Goal: Use online tool/utility: Utilize a website feature to perform a specific function

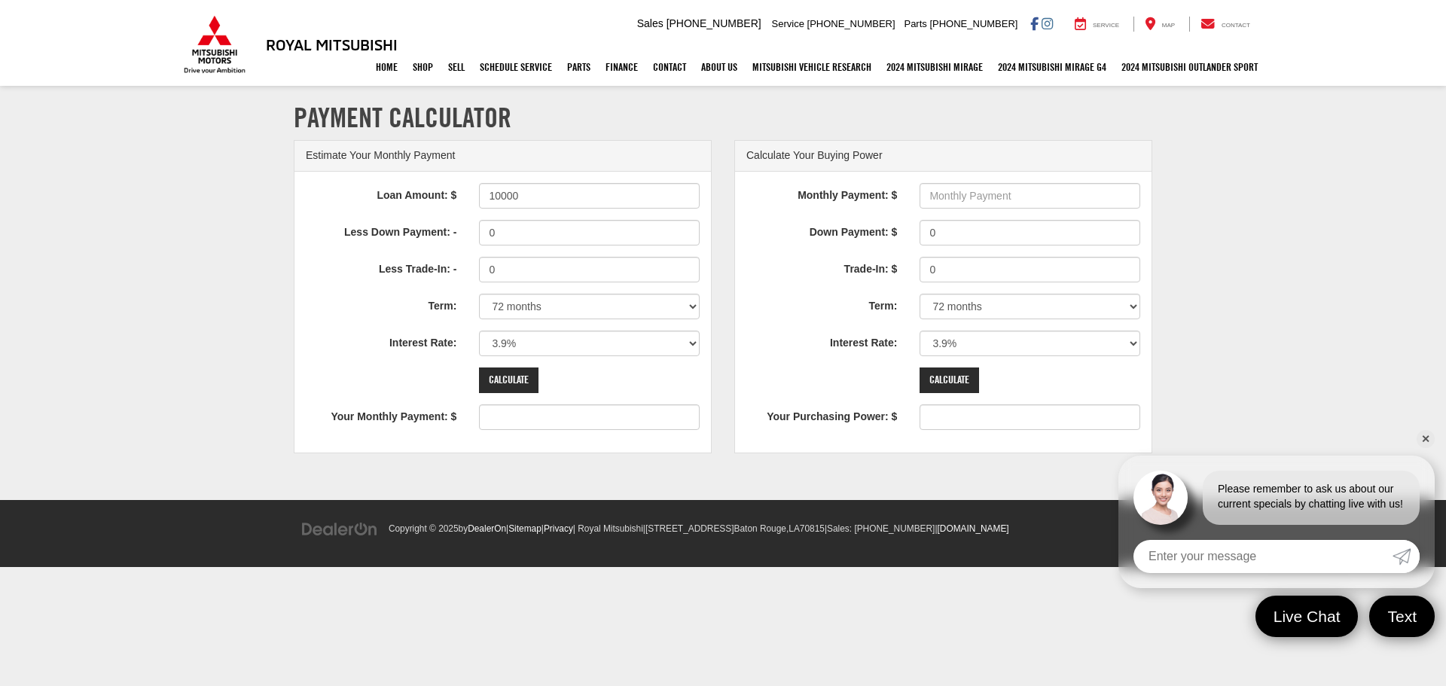
type input "10000"
type input "156"
click at [691, 307] on select "12 months 24 months 36 months 48 months 60 months 66 months 72 months 84 months" at bounding box center [589, 307] width 221 height 26
select select "24"
click at [479, 294] on select "12 months 24 months 36 months 48 months 60 months 66 months 72 months 84 months" at bounding box center [589, 307] width 221 height 26
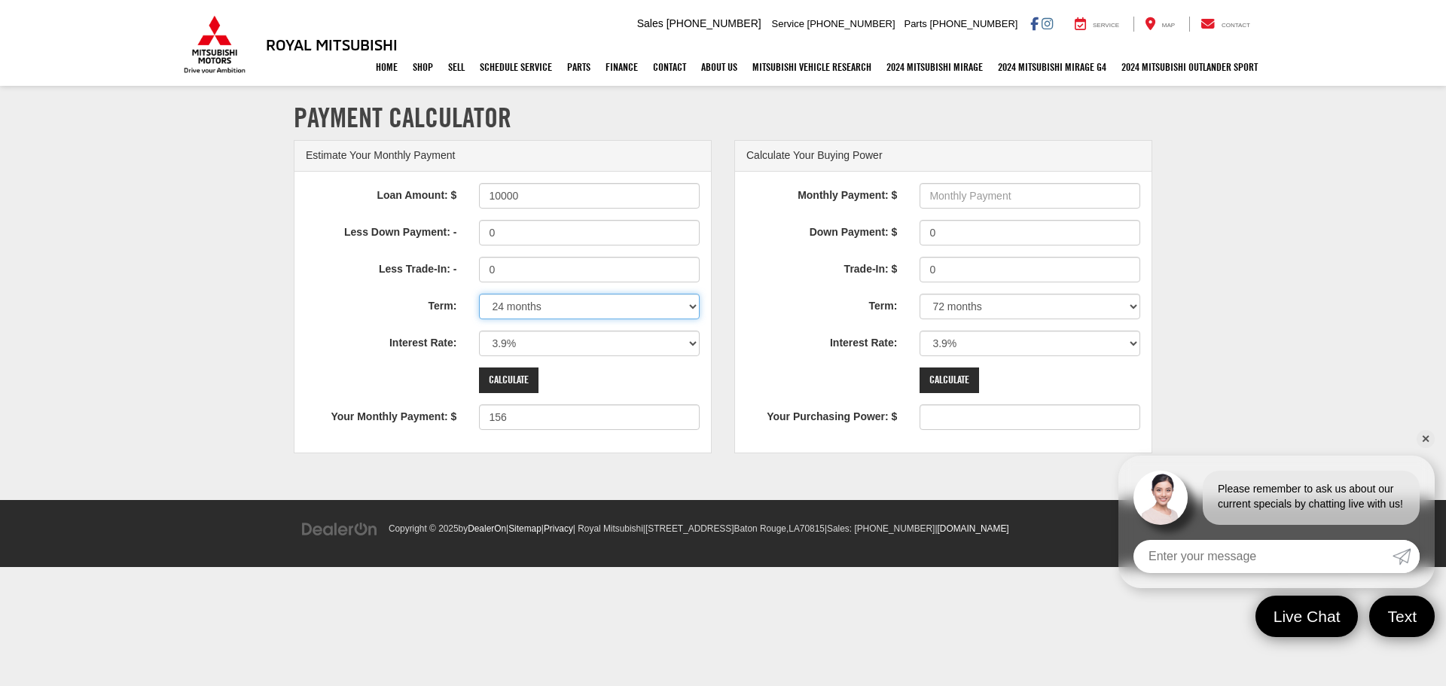
type input "434"
click at [520, 374] on input "Calculate" at bounding box center [508, 381] width 59 height 26
click at [517, 376] on input "Calculate" at bounding box center [508, 381] width 59 height 26
click at [690, 347] on select "0% 0.9% 1.9% 2.9% 3.9% 4.9% 5.9% 6.9% 7.9% 8.9% 9.9% 10.9% 11.9% 12.9% 13.9% 14…" at bounding box center [589, 344] width 221 height 26
select select "4.9"
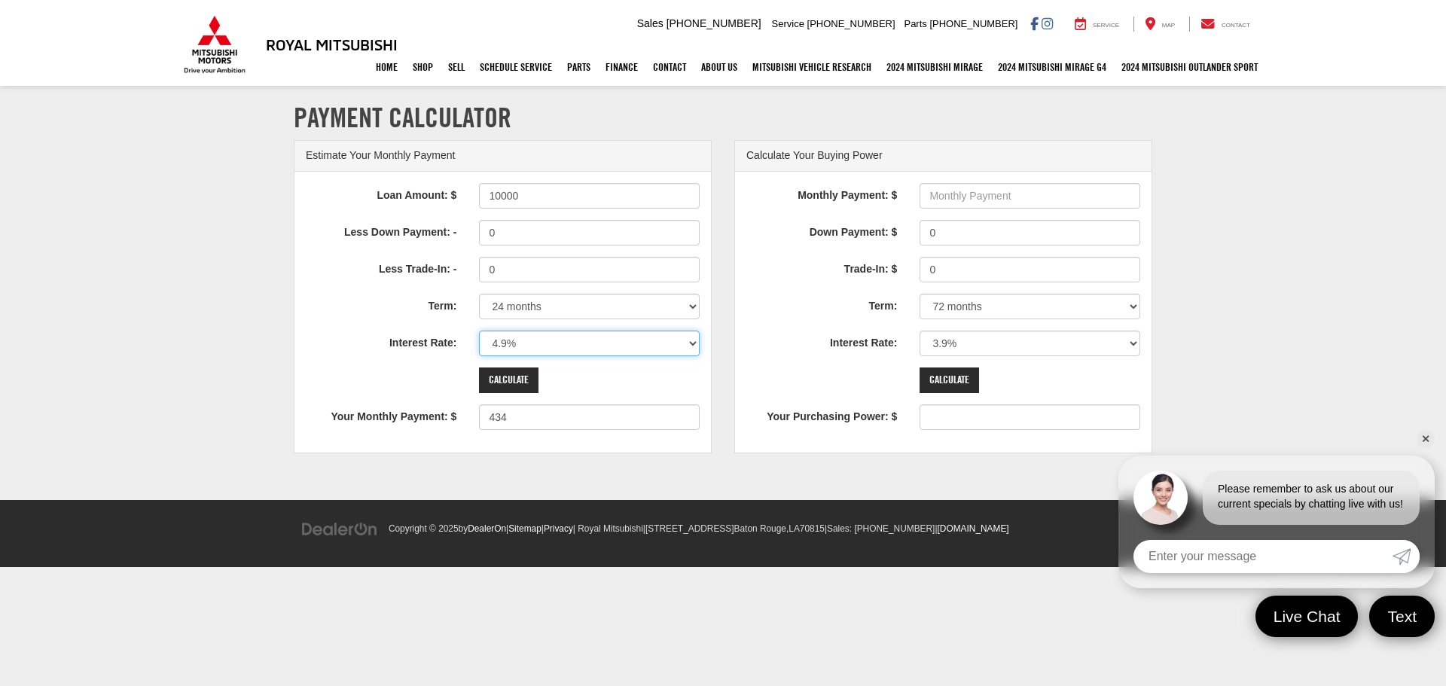
click at [479, 331] on select "0% 0.9% 1.9% 2.9% 3.9% 4.9% 5.9% 6.9% 7.9% 8.9% 9.9% 10.9% 11.9% 12.9% 13.9% 14…" at bounding box center [589, 344] width 221 height 26
type input "438"
click at [691, 349] on select "0% 0.9% 1.9% 2.9% 3.9% 4.9% 5.9% 6.9% 7.9% 8.9% 9.9% 10.9% 11.9% 12.9% 13.9% 14…" at bounding box center [589, 344] width 221 height 26
select select "3.9"
click at [479, 331] on select "0% 0.9% 1.9% 2.9% 3.9% 4.9% 5.9% 6.9% 7.9% 8.9% 9.9% 10.9% 11.9% 12.9% 13.9% 14…" at bounding box center [589, 344] width 221 height 26
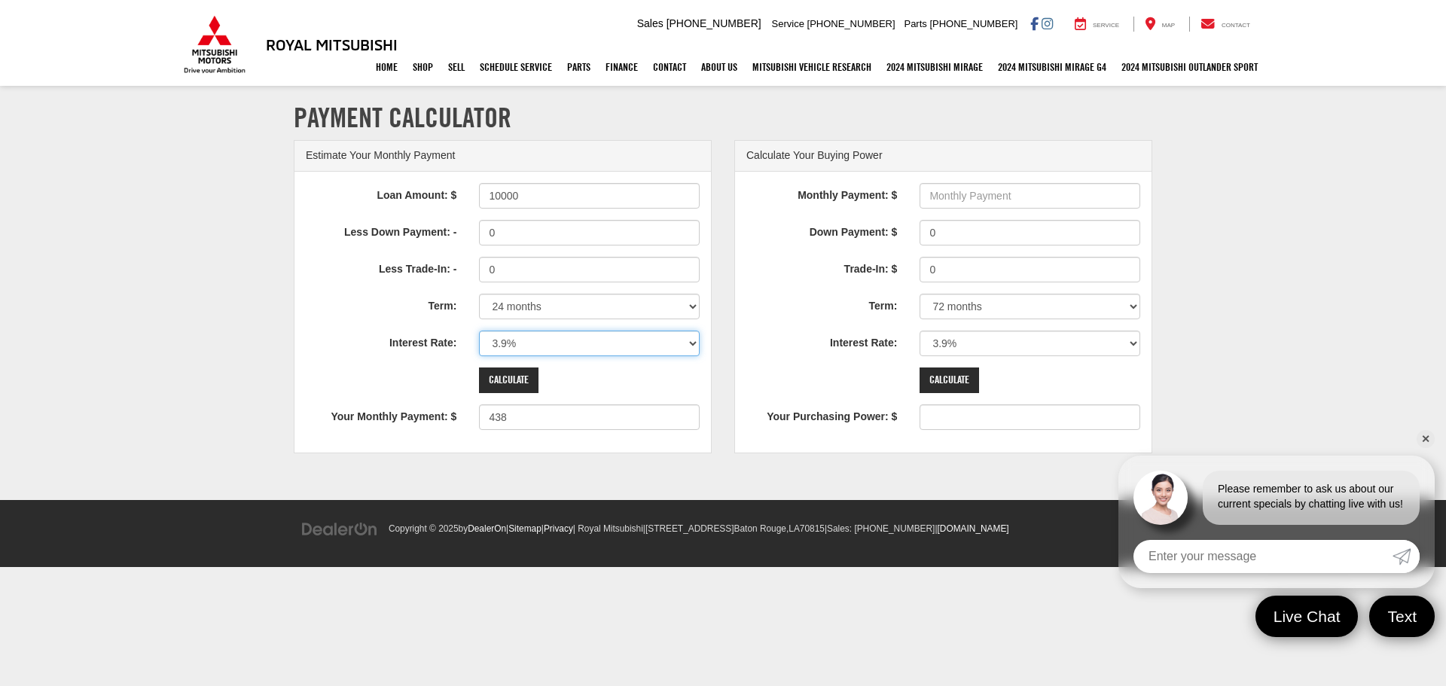
type input "434"
click at [692, 308] on select "12 months 24 months 36 months 48 months 60 months 66 months 72 months 84 months" at bounding box center [589, 307] width 221 height 26
click at [479, 294] on select "12 months 24 months 36 months 48 months 60 months 66 months 72 months 84 months" at bounding box center [589, 307] width 221 height 26
click at [530, 377] on input "Calculate" at bounding box center [508, 381] width 59 height 26
drag, startPoint x: 692, startPoint y: 307, endPoint x: 683, endPoint y: 305, distance: 9.2
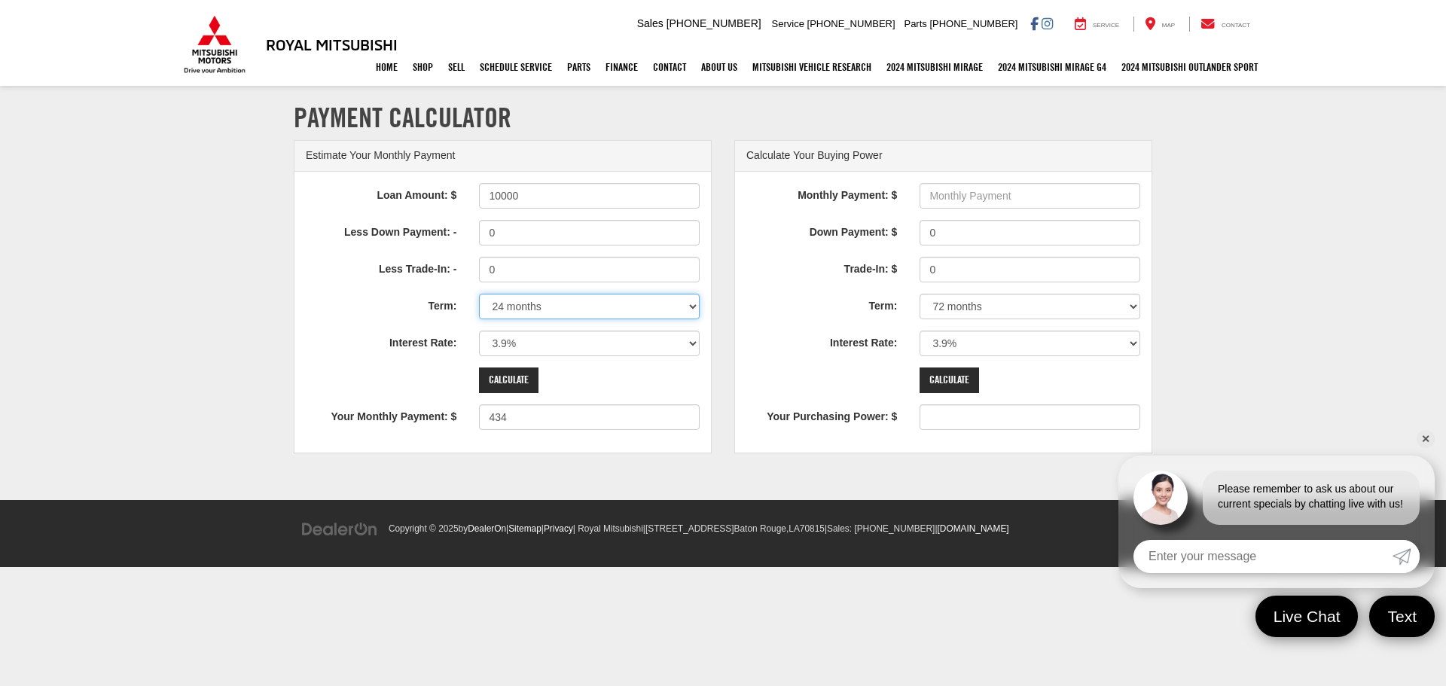
click at [692, 307] on select "12 months 24 months 36 months 48 months 60 months 66 months 72 months 84 months" at bounding box center [589, 307] width 221 height 26
select select "12"
click at [479, 294] on select "12 months 24 months 36 months 48 months 60 months 66 months 72 months 84 months" at bounding box center [589, 307] width 221 height 26
type input "851"
